Goal: Task Accomplishment & Management: Use online tool/utility

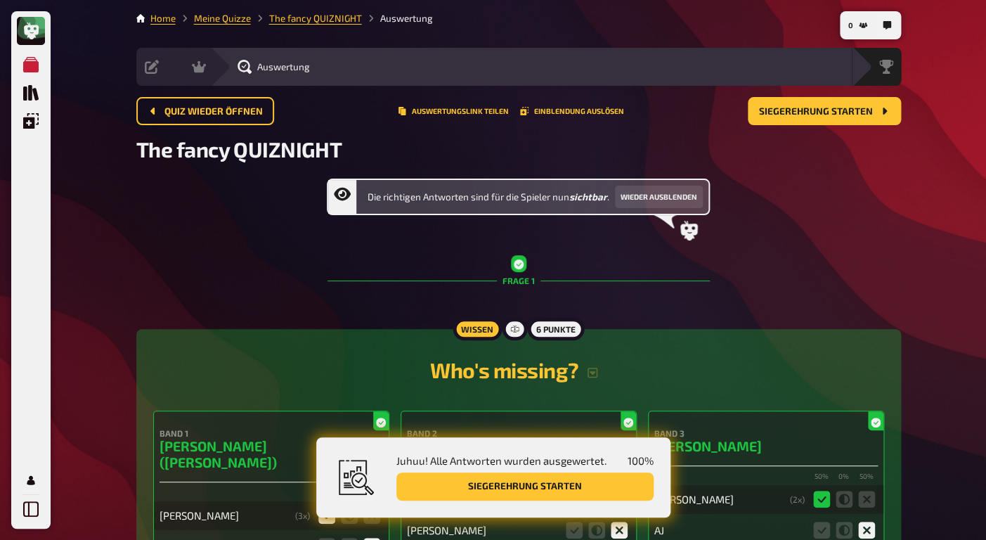
click at [223, 25] on li "Meine Quizze" at bounding box center [213, 18] width 75 height 14
click at [233, 20] on link "Meine Quizze" at bounding box center [222, 18] width 57 height 11
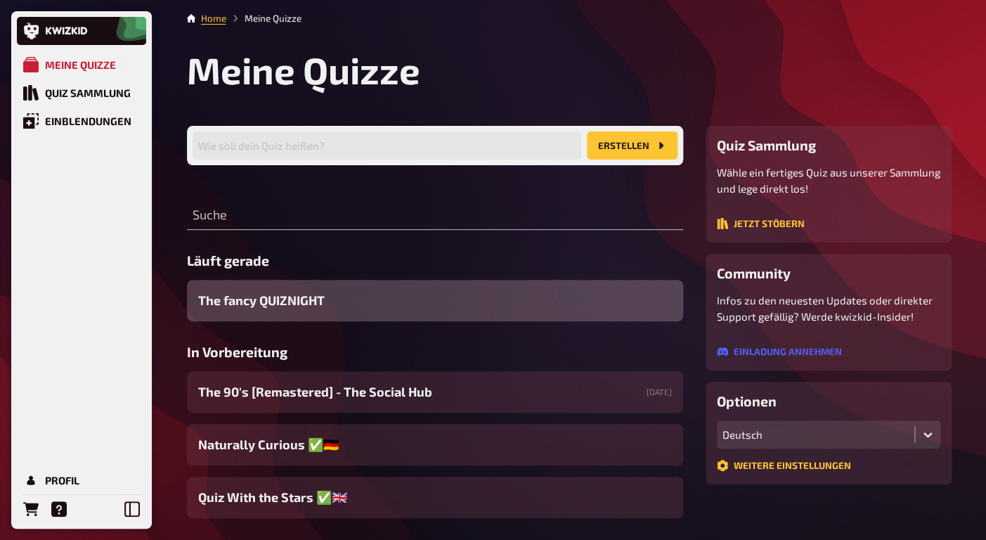
click at [301, 298] on span "The fancy QUIZNIGHT" at bounding box center [261, 300] width 126 height 19
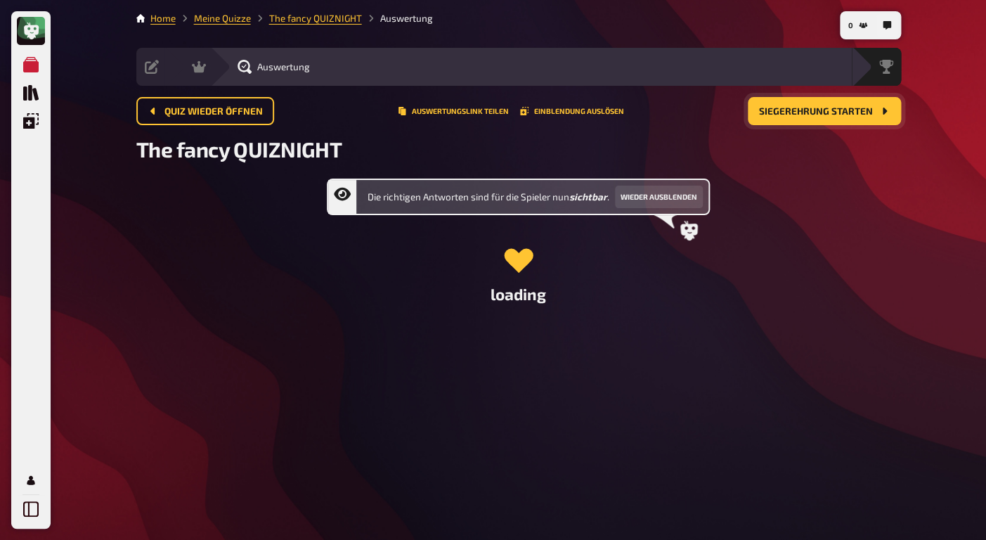
click at [817, 109] on span "Siegerehrung starten" at bounding box center [816, 112] width 114 height 10
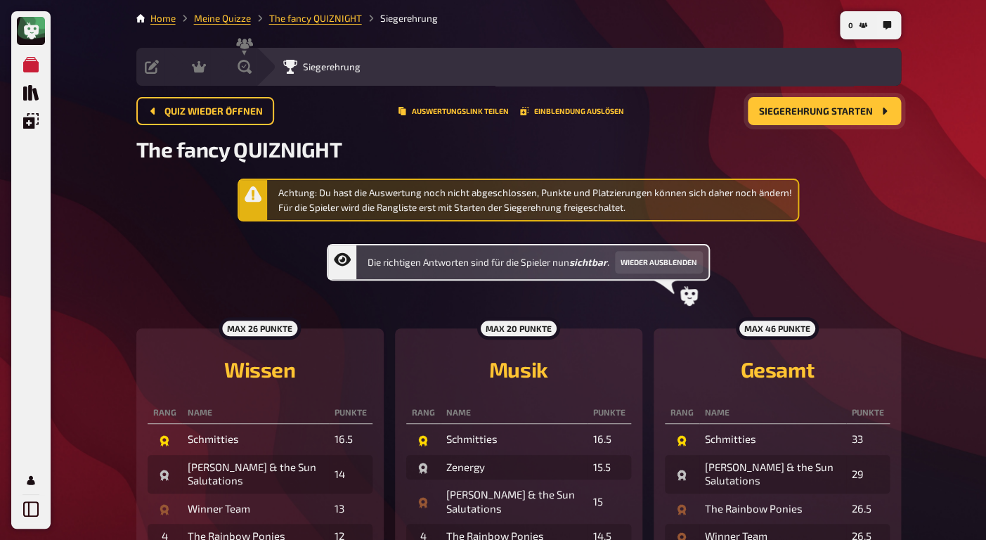
click at [217, 25] on li "Meine Quizze" at bounding box center [213, 18] width 75 height 14
click at [222, 19] on link "Meine Quizze" at bounding box center [222, 18] width 57 height 11
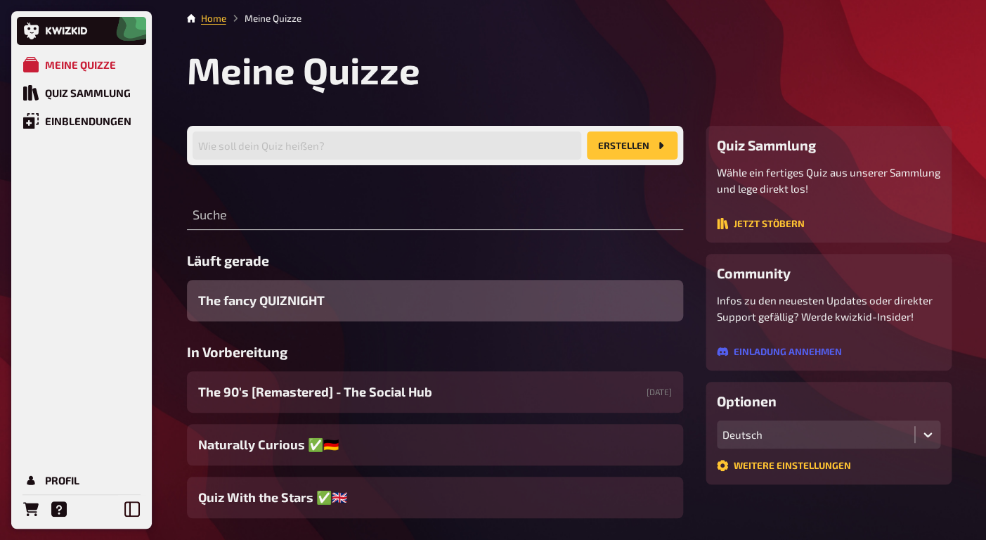
click at [299, 301] on span "The fancy QUIZNIGHT" at bounding box center [261, 300] width 126 height 19
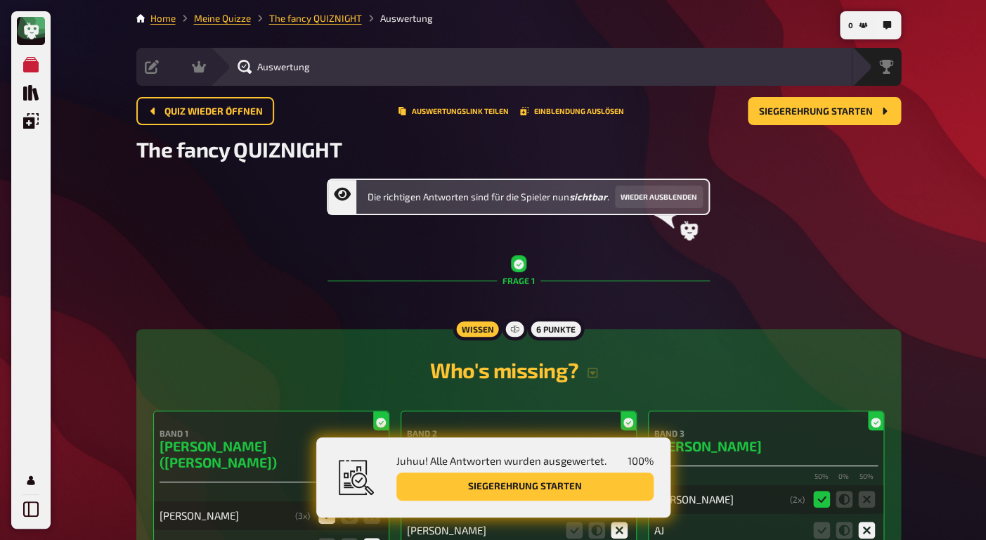
scroll to position [16, 0]
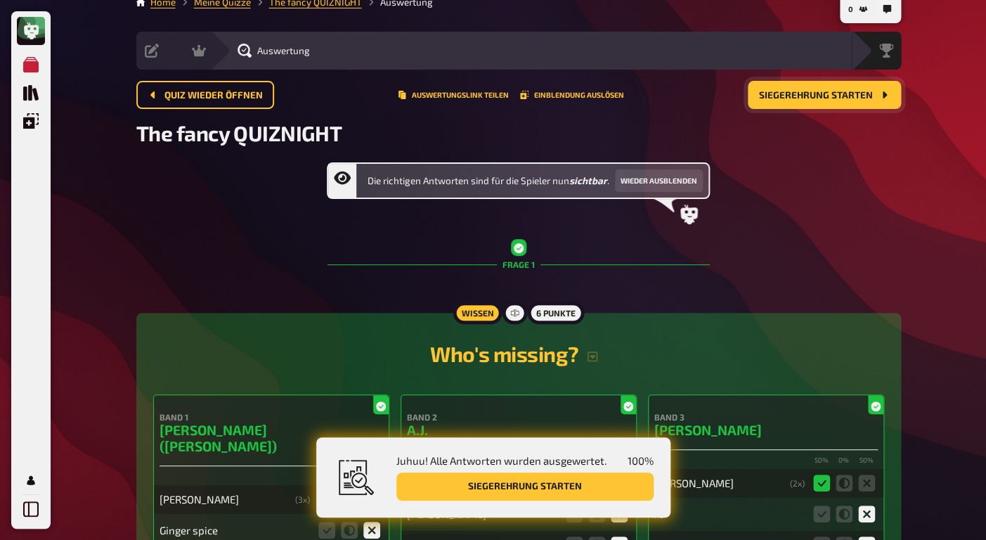
click at [822, 96] on span "Siegerehrung starten" at bounding box center [816, 96] width 114 height 10
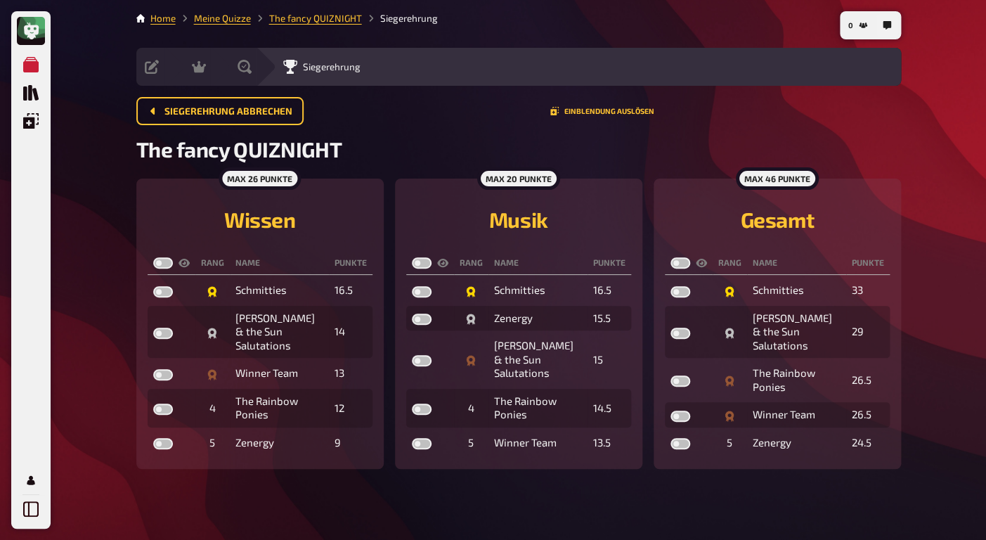
click at [421, 263] on label at bounding box center [422, 262] width 20 height 11
click at [412, 257] on input "checkbox" at bounding box center [411, 257] width 1 height 1
checkbox input "true"
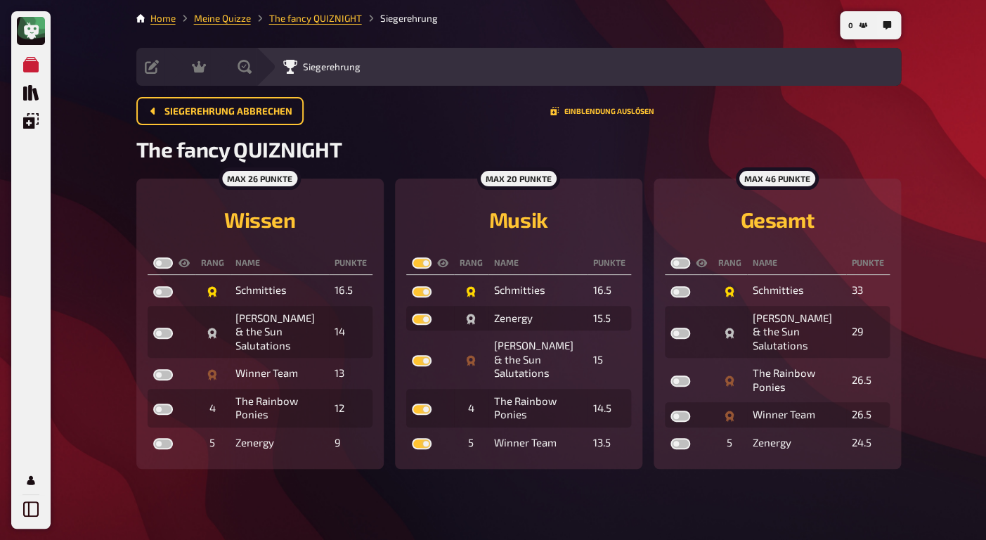
checkbox input "true"
click at [680, 258] on th at bounding box center [689, 263] width 48 height 23
click at [675, 270] on th at bounding box center [689, 263] width 48 height 23
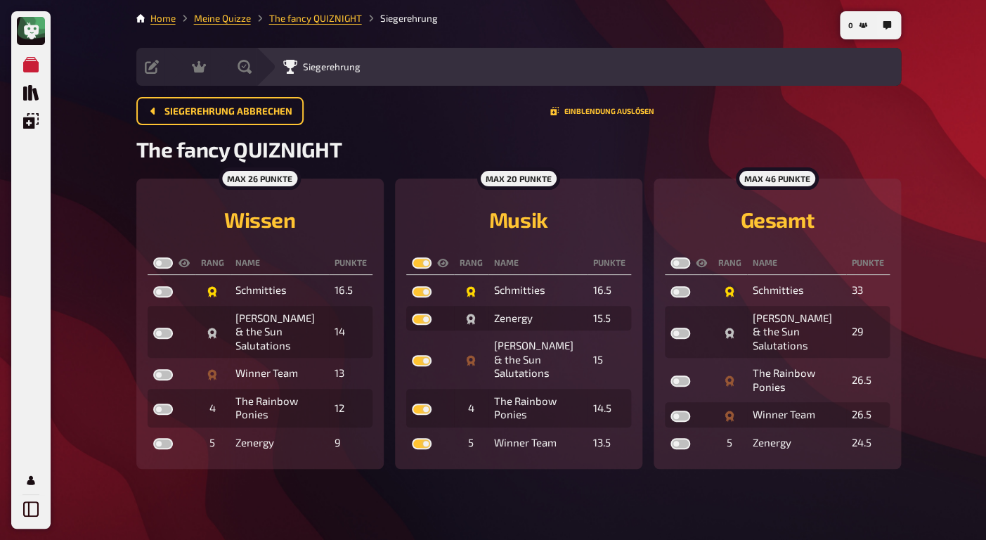
click at [677, 267] on label at bounding box center [680, 262] width 20 height 11
click at [670, 257] on input "checkbox" at bounding box center [670, 257] width 1 height 1
checkbox input "true"
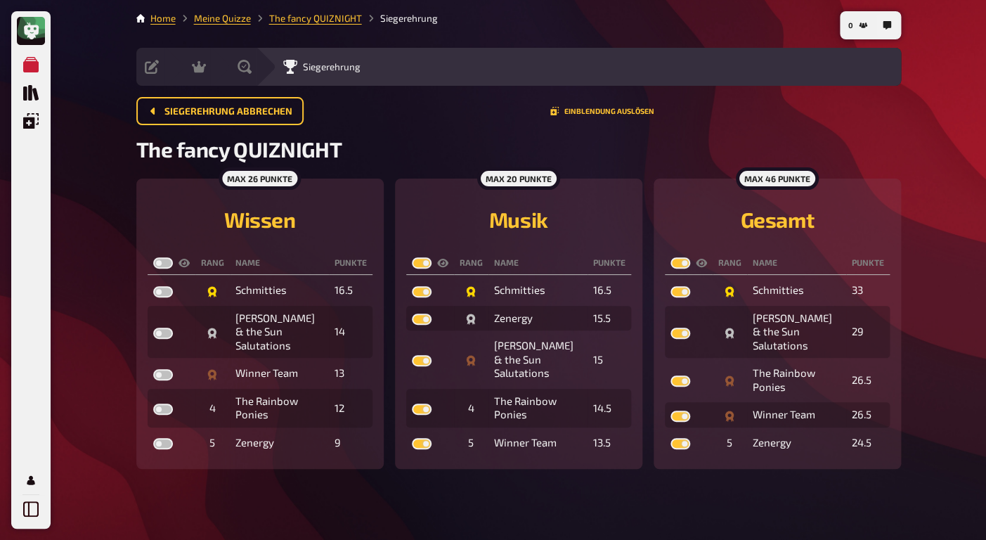
checkbox input "true"
click at [156, 261] on label at bounding box center [163, 262] width 20 height 11
click at [153, 257] on input "checkbox" at bounding box center [153, 257] width 1 height 1
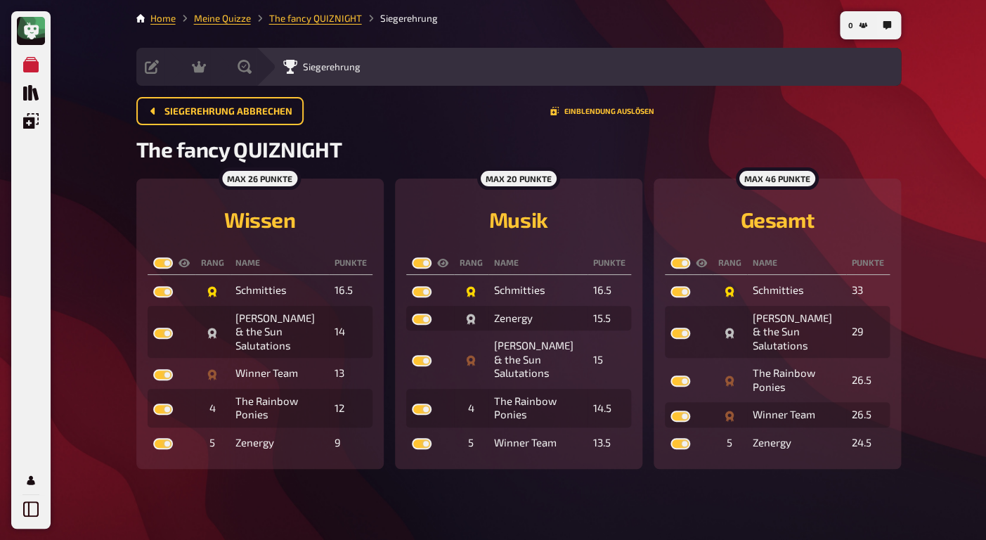
checkbox input "true"
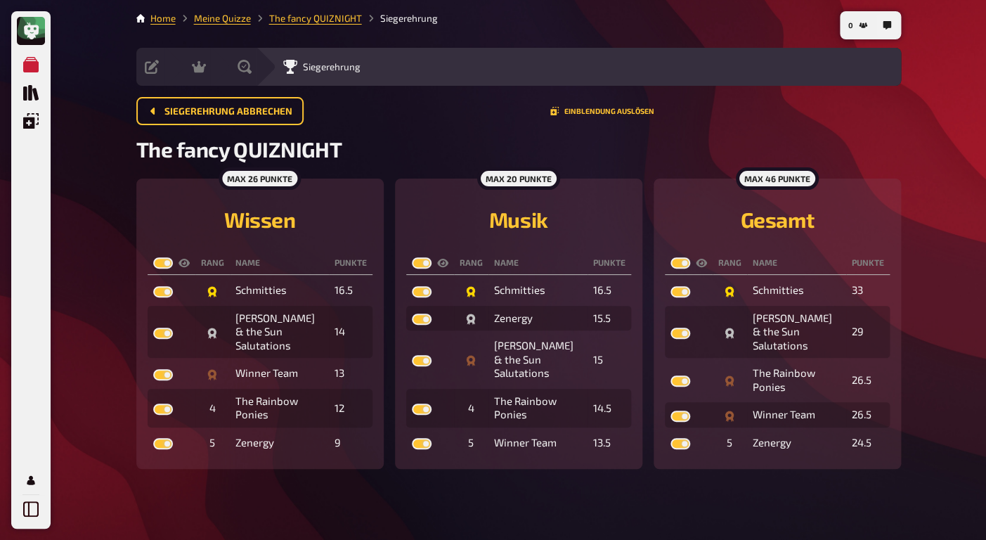
checkbox input "true"
click at [225, 18] on link "Meine Quizze" at bounding box center [222, 18] width 57 height 11
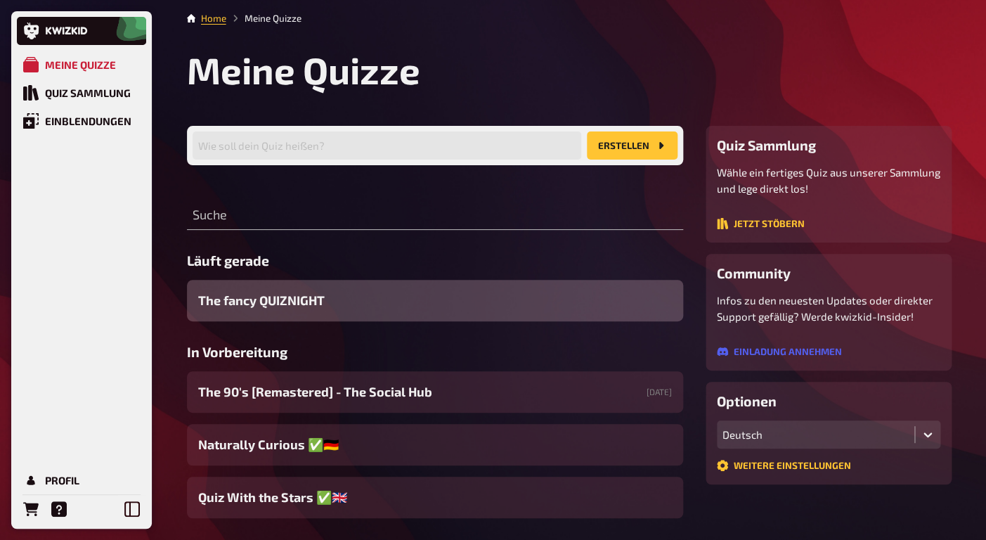
click at [284, 301] on span "The fancy QUIZNIGHT" at bounding box center [261, 300] width 126 height 19
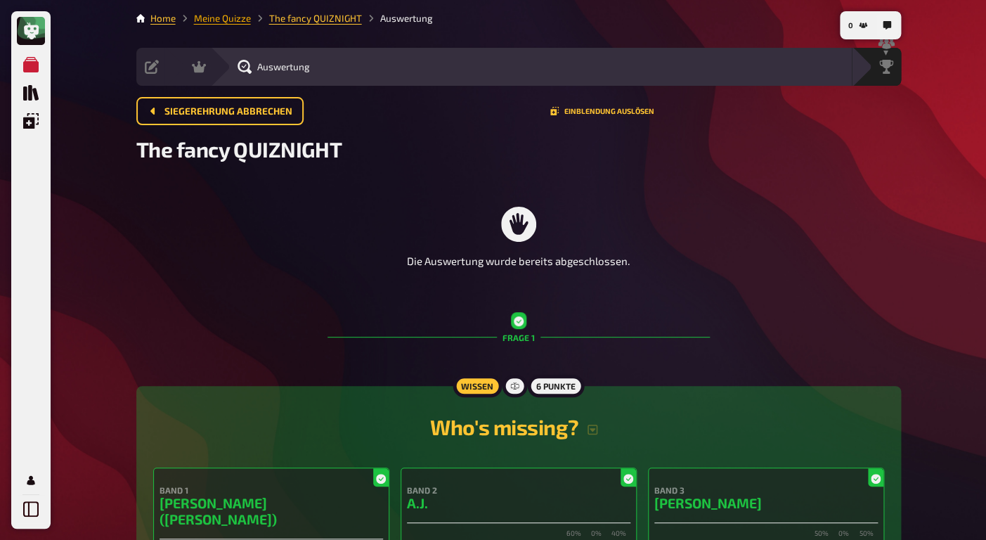
click at [230, 18] on link "Meine Quizze" at bounding box center [222, 18] width 57 height 11
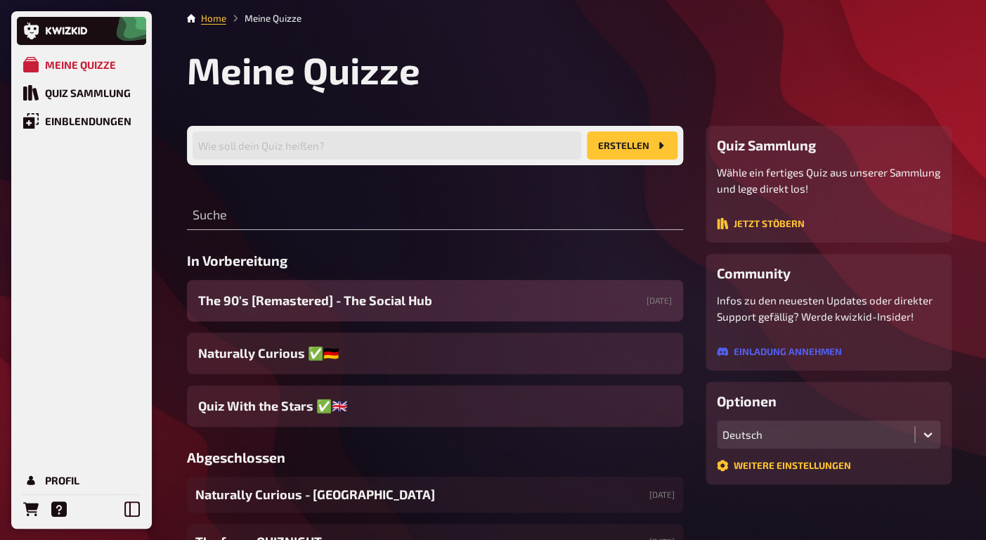
click at [344, 309] on span "The 90's [Remastered] - The Social Hub" at bounding box center [315, 300] width 234 height 19
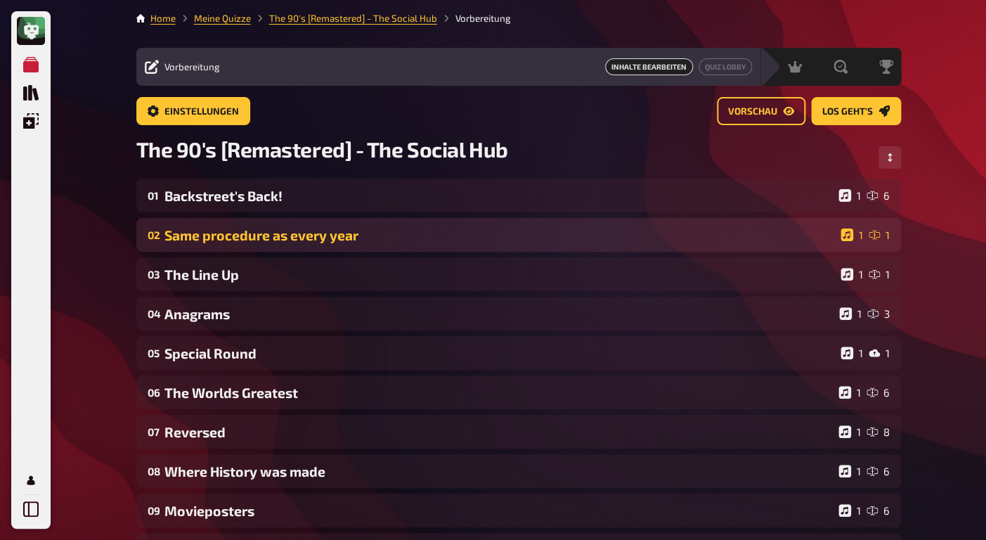
click at [303, 233] on div "Same procedure as every year" at bounding box center [499, 235] width 670 height 16
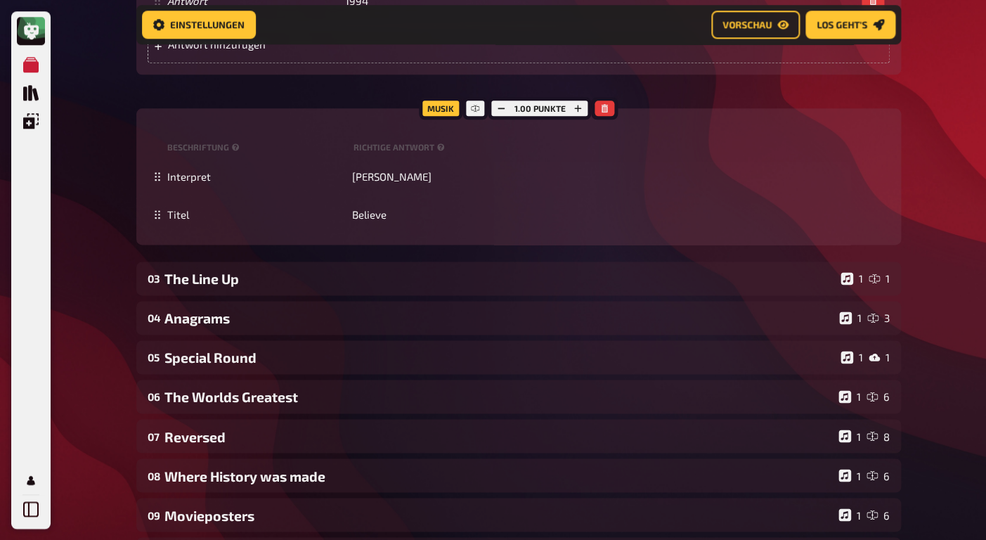
scroll to position [565, 0]
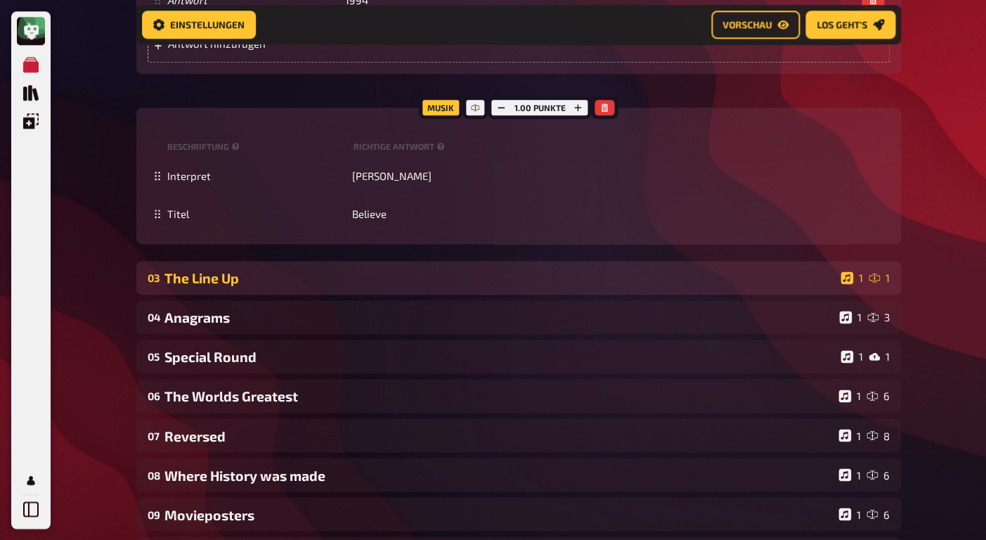
click at [391, 275] on div "The Line Up" at bounding box center [499, 278] width 670 height 16
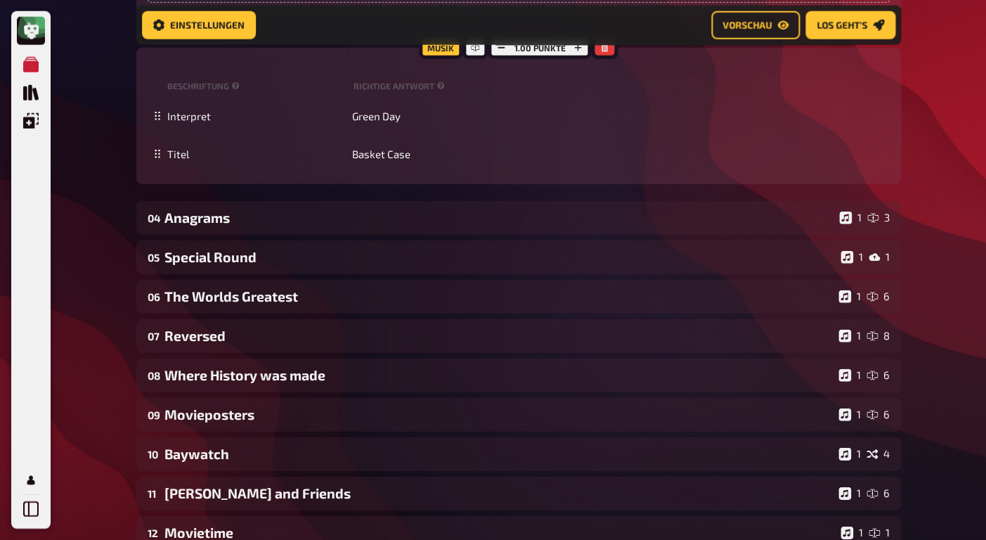
scroll to position [1304, 0]
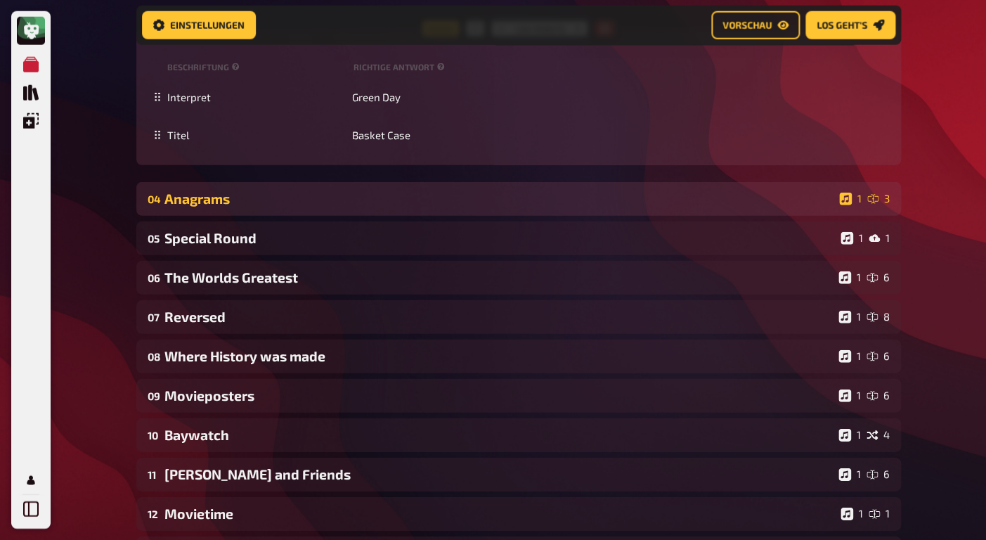
click at [425, 204] on div "Anagrams" at bounding box center [498, 198] width 669 height 16
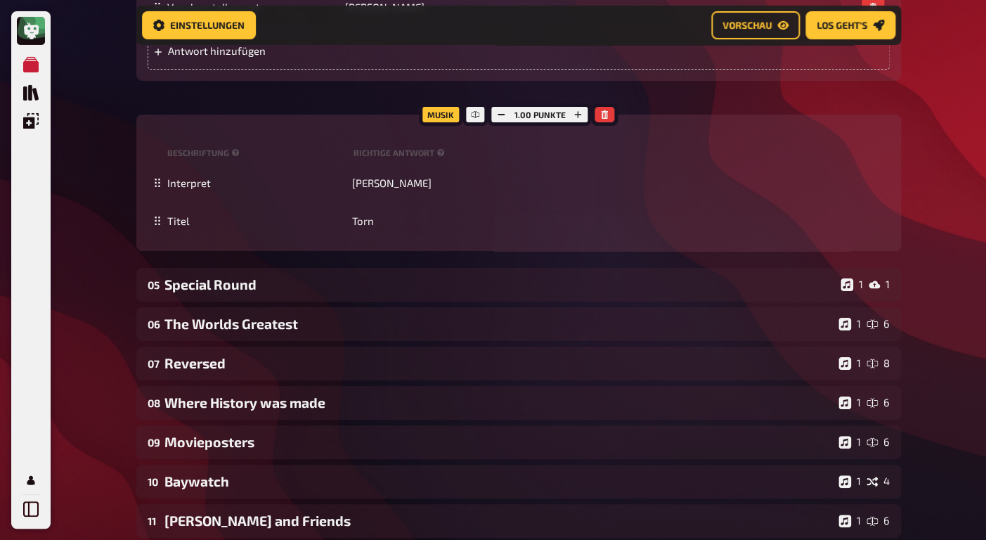
scroll to position [1812, 0]
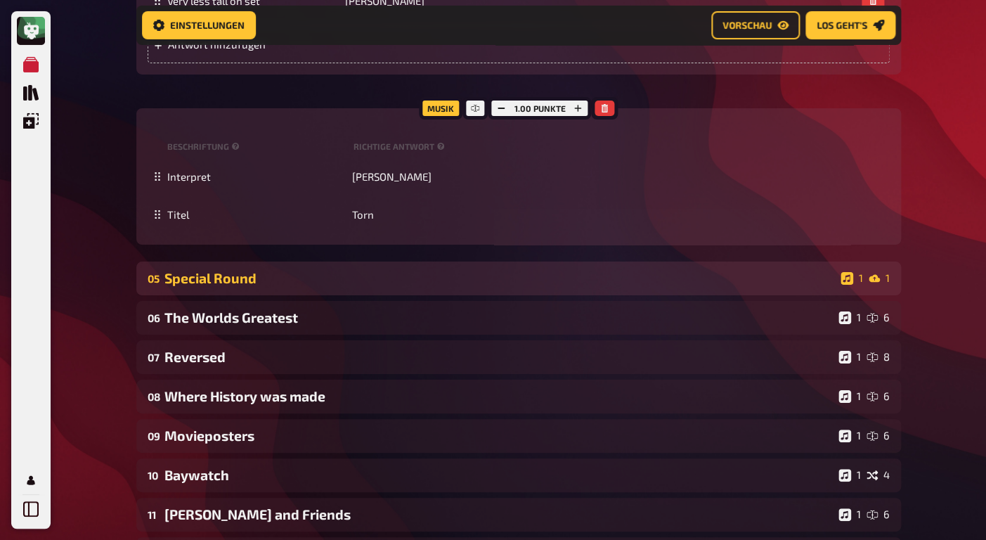
click at [429, 277] on div "Special Round" at bounding box center [499, 278] width 670 height 16
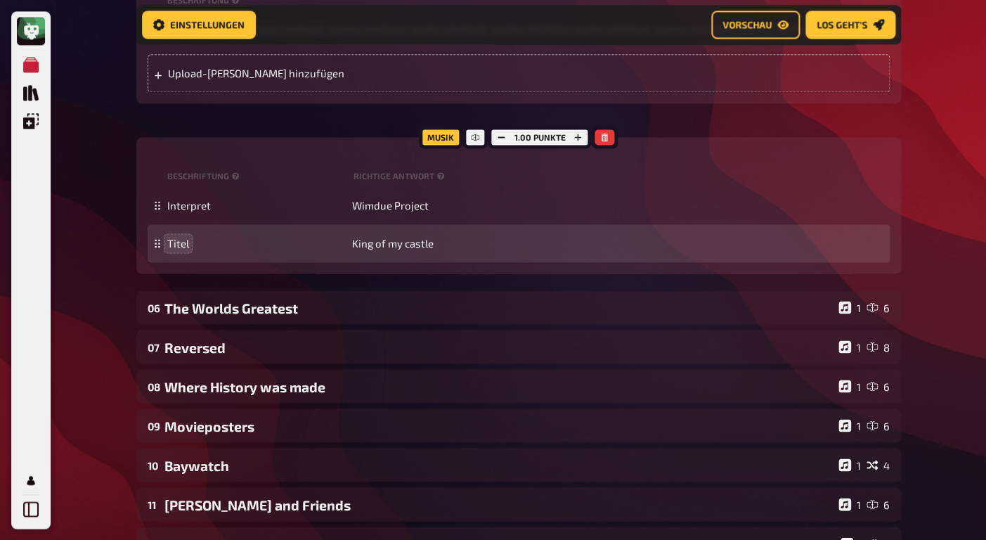
scroll to position [2713, 0]
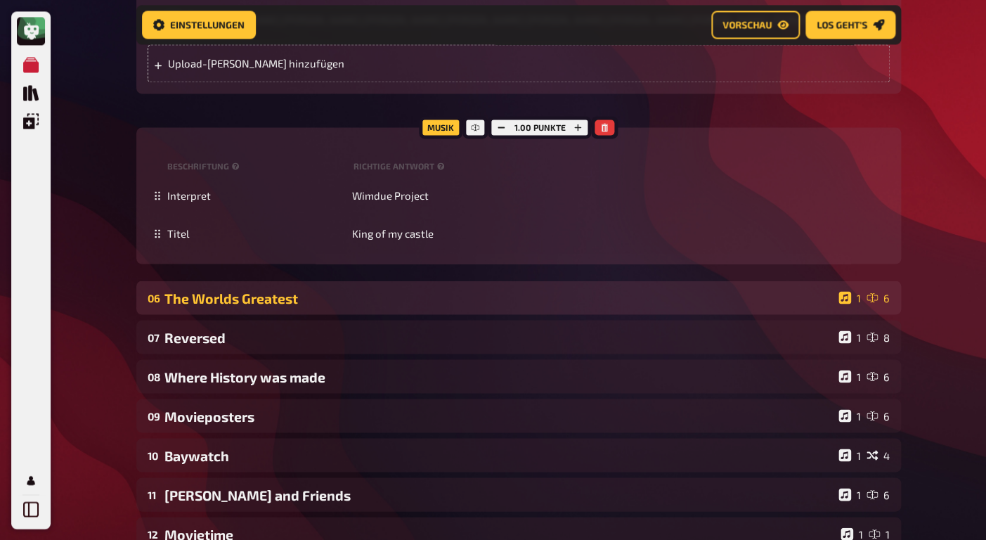
click at [247, 294] on div "The Worlds Greatest" at bounding box center [498, 298] width 668 height 16
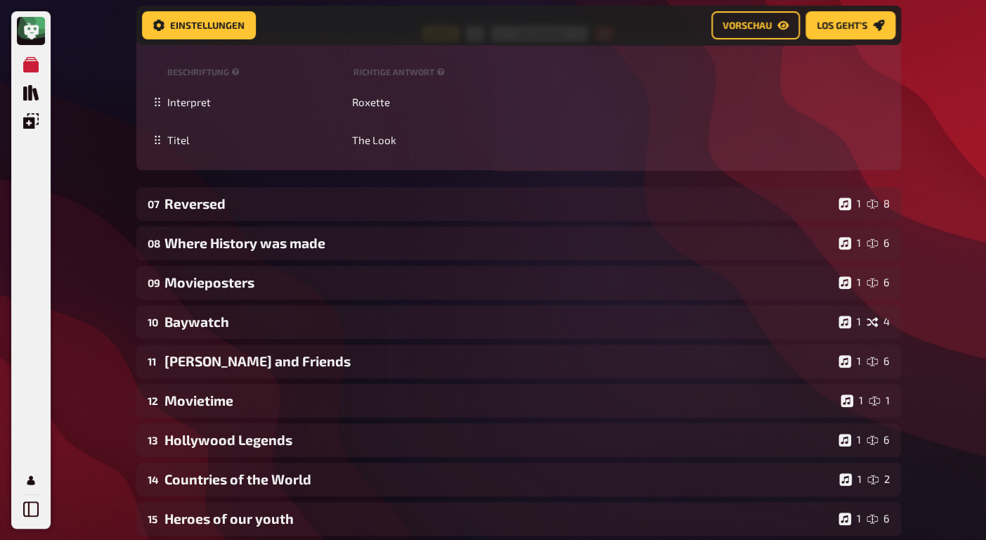
scroll to position [4016, 0]
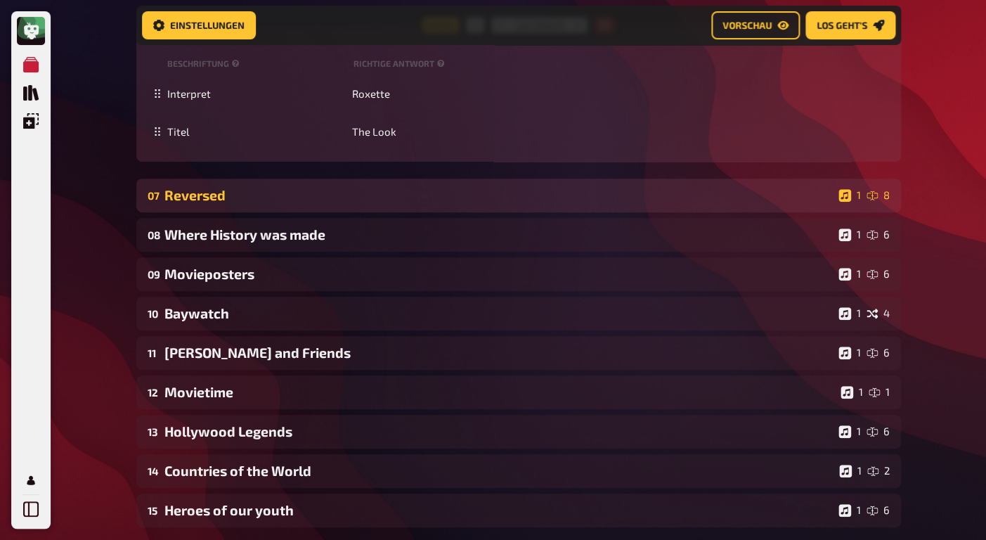
click at [226, 194] on div "Reversed" at bounding box center [498, 195] width 668 height 16
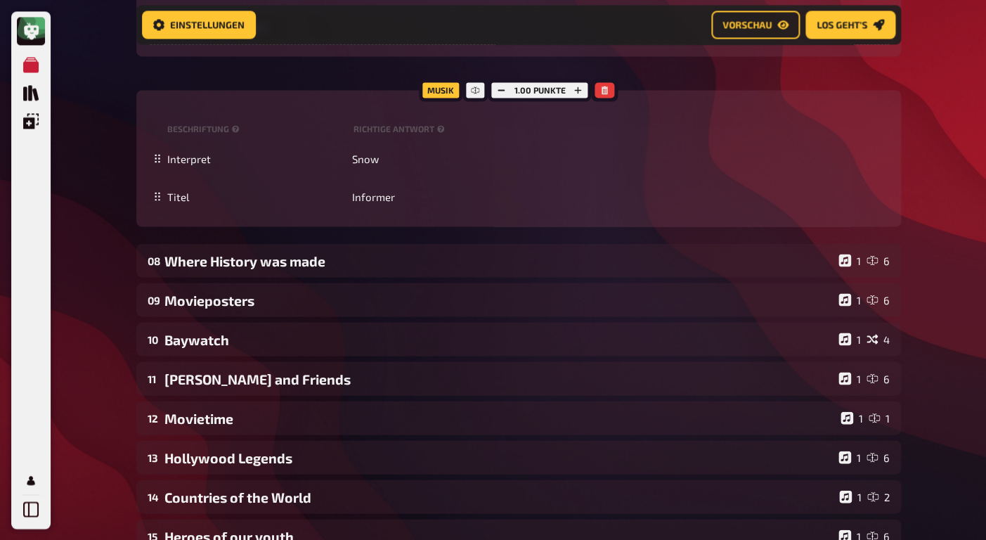
scroll to position [4834, 0]
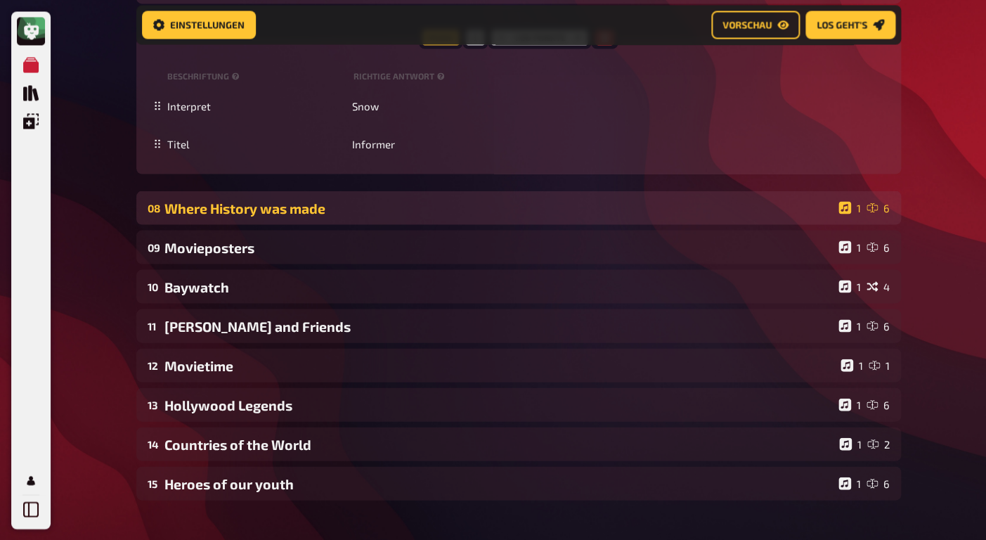
click at [234, 212] on div "Where History was made" at bounding box center [498, 208] width 668 height 16
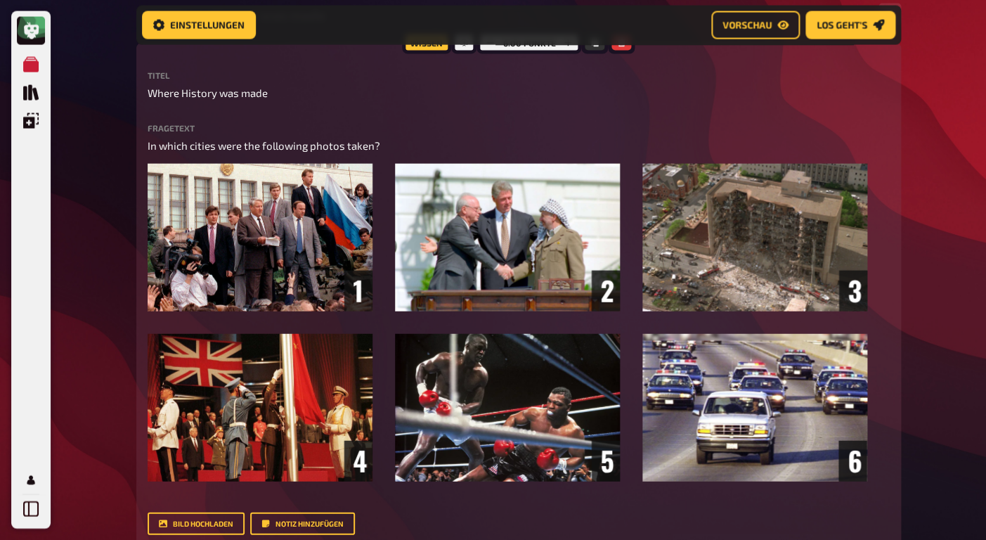
scroll to position [5024, 0]
